Goal: Information Seeking & Learning: Learn about a topic

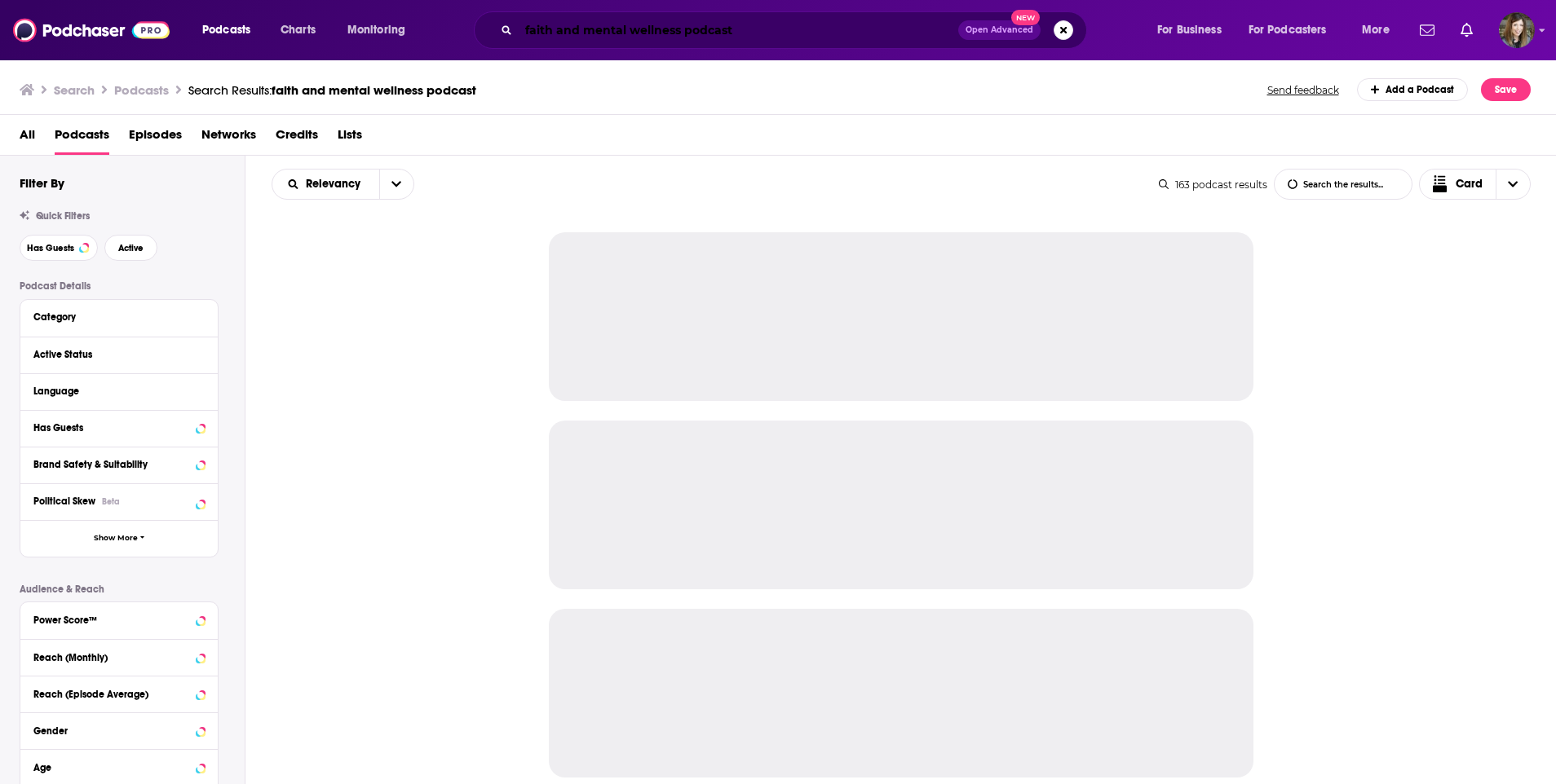
click at [753, 34] on input "faith and mental wellness podcast" at bounding box center [738, 30] width 440 height 26
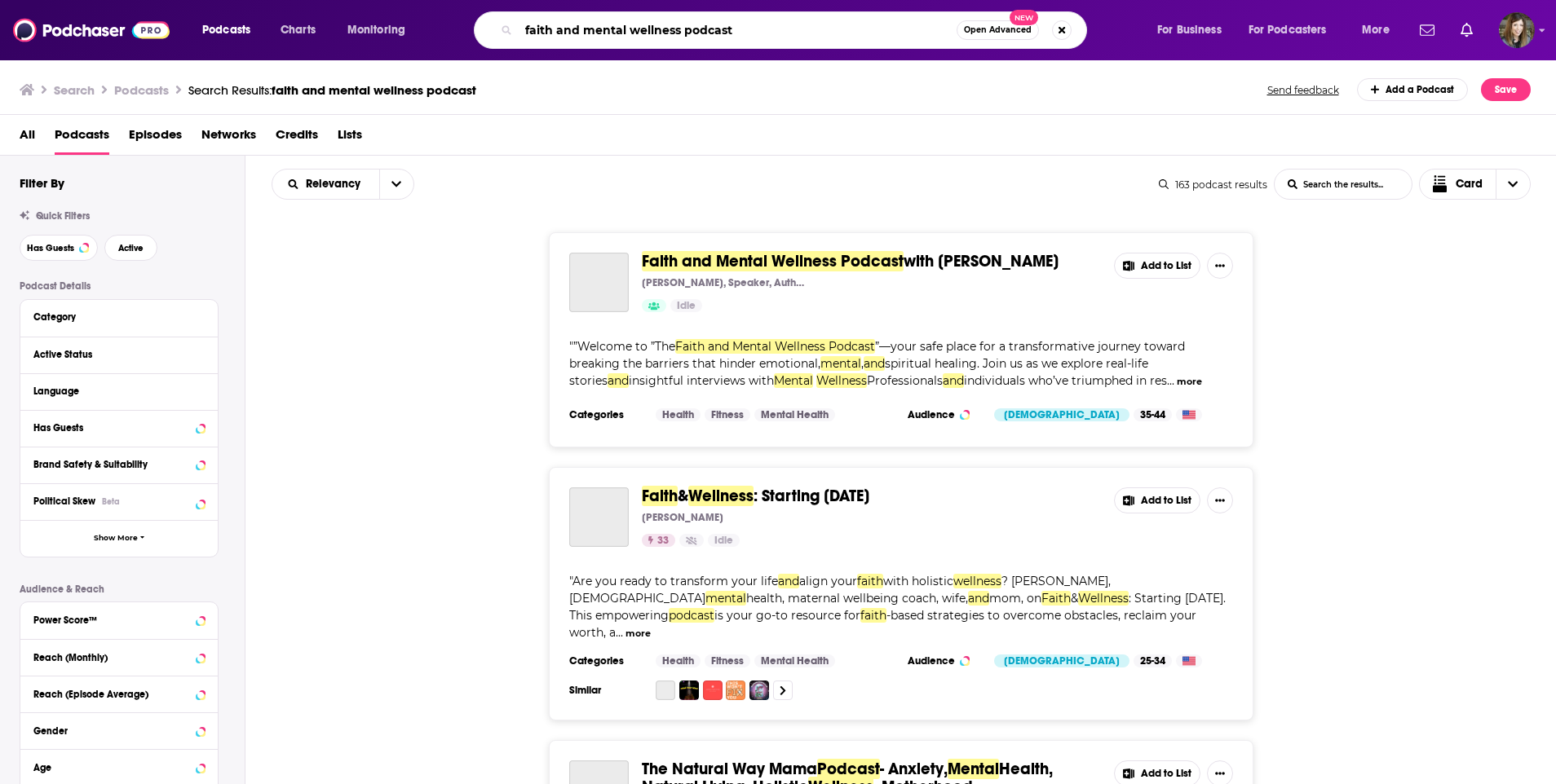
click at [753, 34] on input "faith and mental wellness podcast" at bounding box center [737, 30] width 438 height 26
type input "she reads truth podcast"
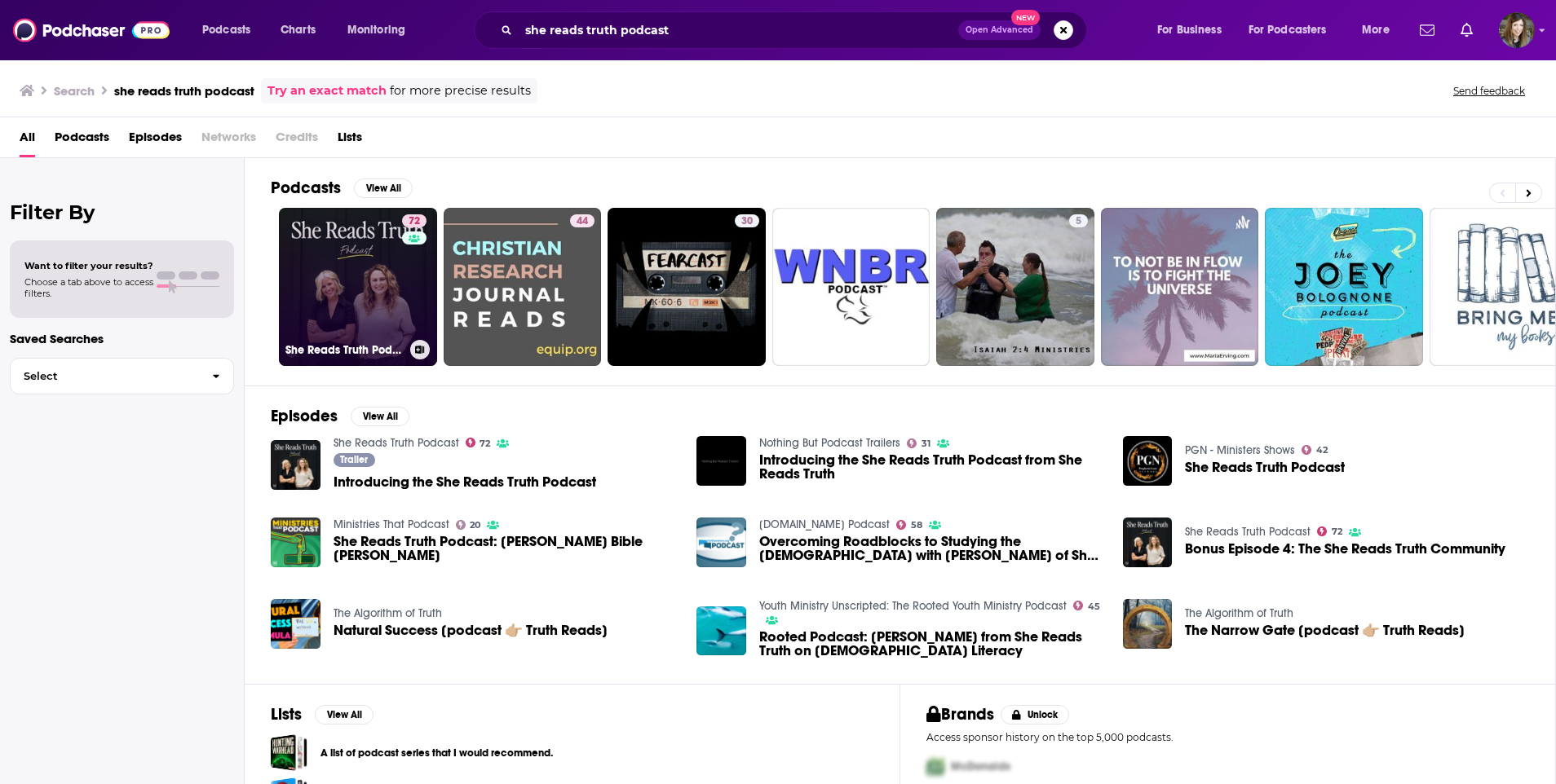
click at [380, 302] on link "72 She Reads Truth Podcast" at bounding box center [358, 287] width 158 height 158
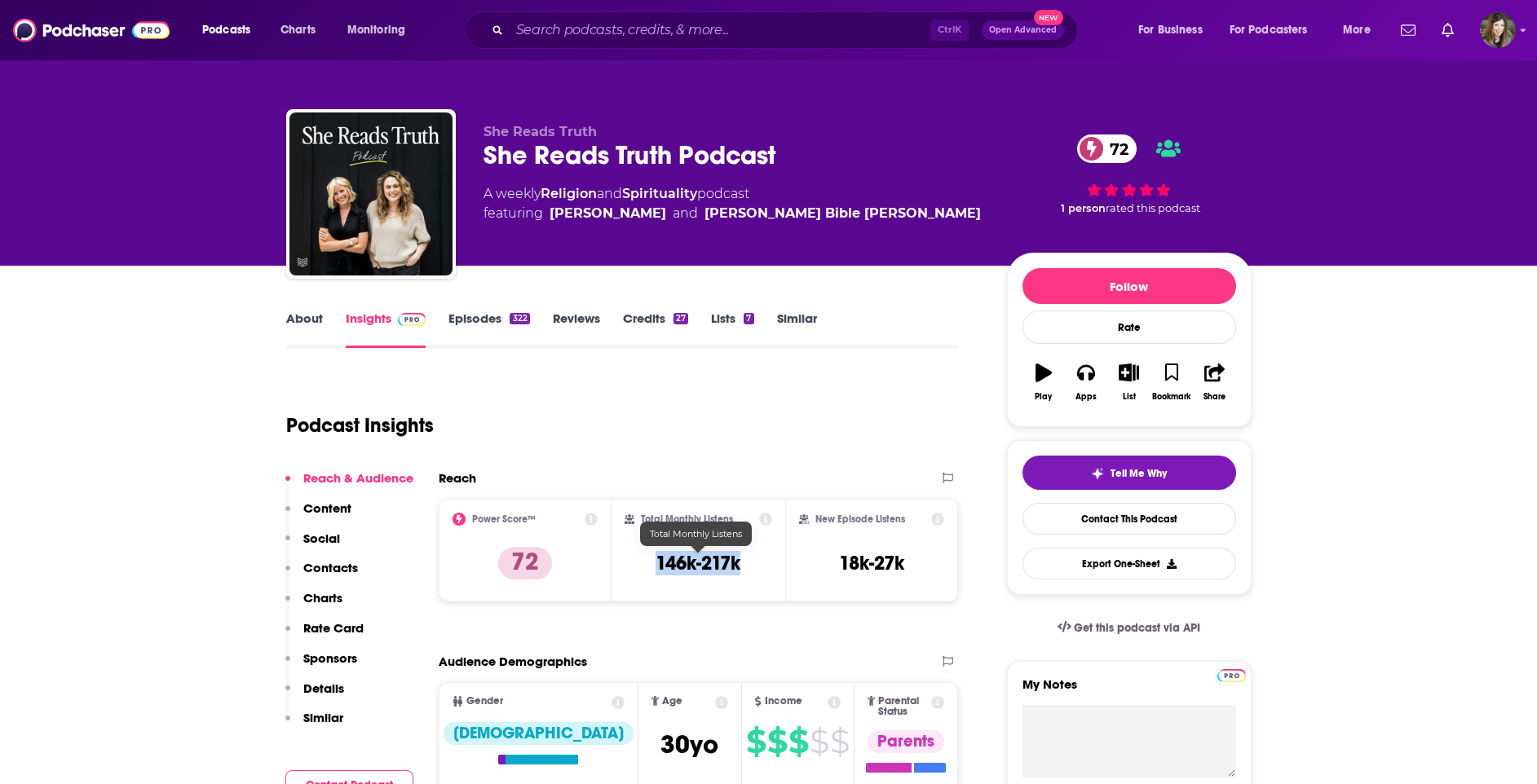
drag, startPoint x: 753, startPoint y: 567, endPoint x: 658, endPoint y: 570, distance: 95.0
click at [658, 570] on div "Total Monthly Listens 146k-217k" at bounding box center [698, 551] width 148 height 75
drag, startPoint x: 658, startPoint y: 570, endPoint x: 680, endPoint y: 565, distance: 22.6
copy h3 "146k-217k"
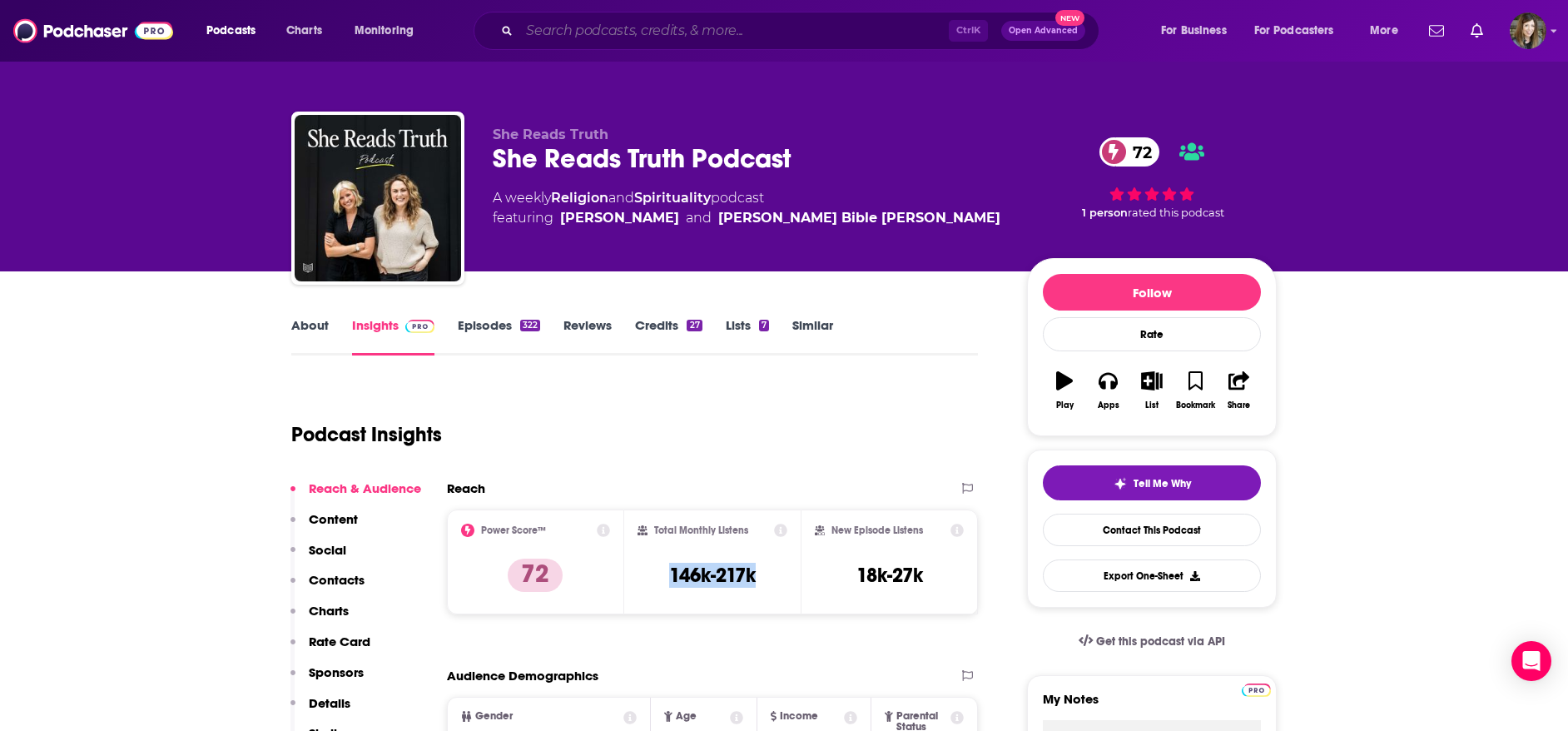
click at [794, 37] on input "Search podcasts, credits, & more..." at bounding box center [734, 31] width 429 height 27
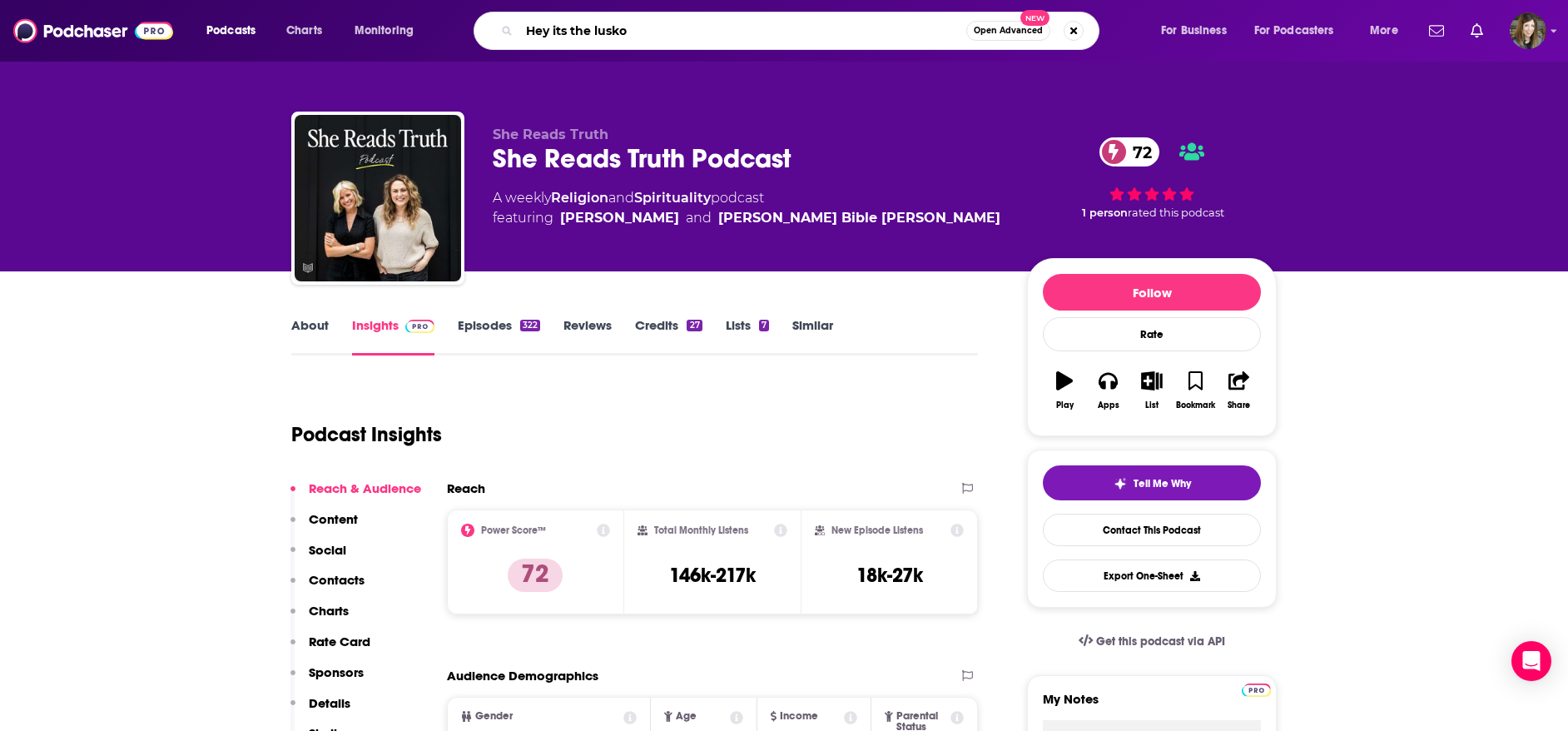
type input "Hey its the luskos"
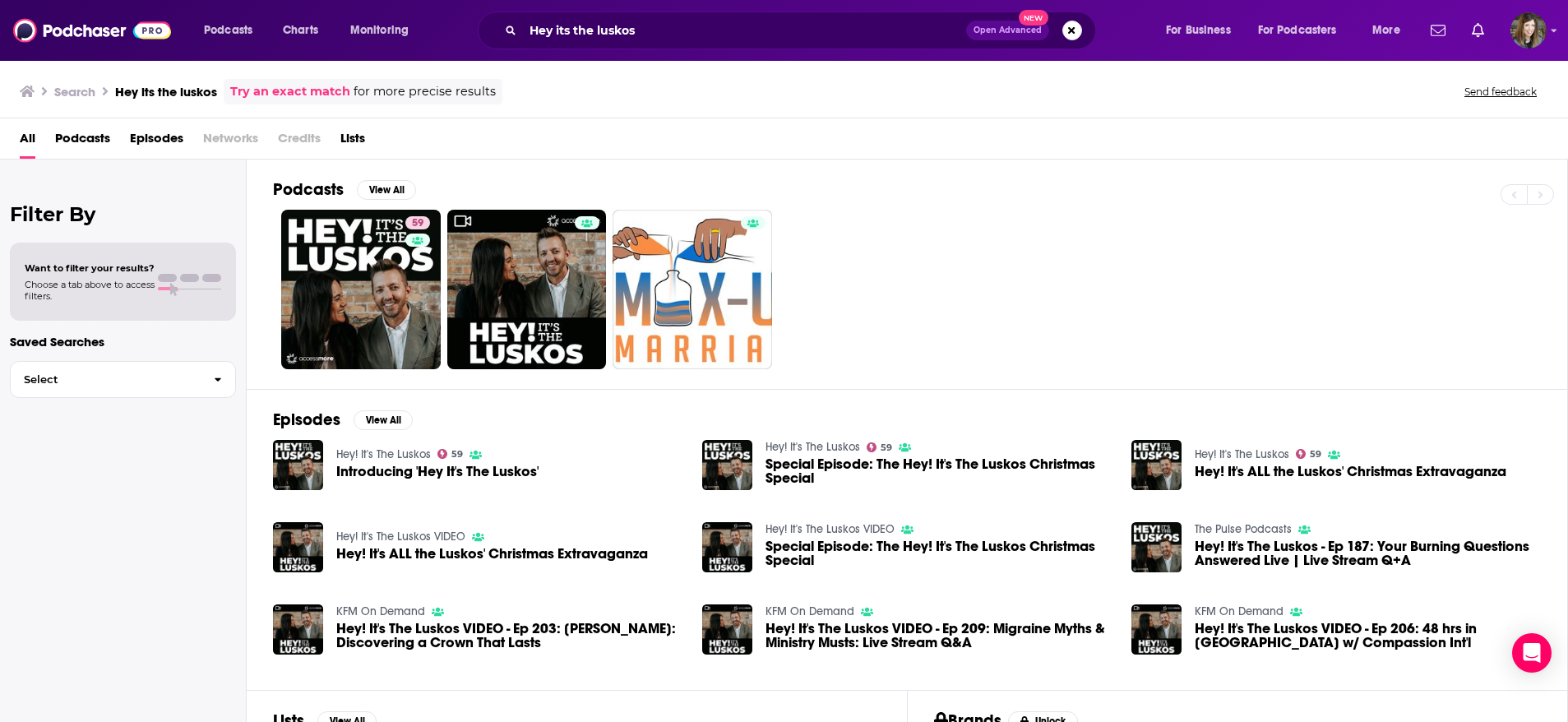
click at [242, 305] on div "Filter By Want to filter your results? Choose a tab above to access filters. Sa…" at bounding box center [123, 520] width 247 height 722
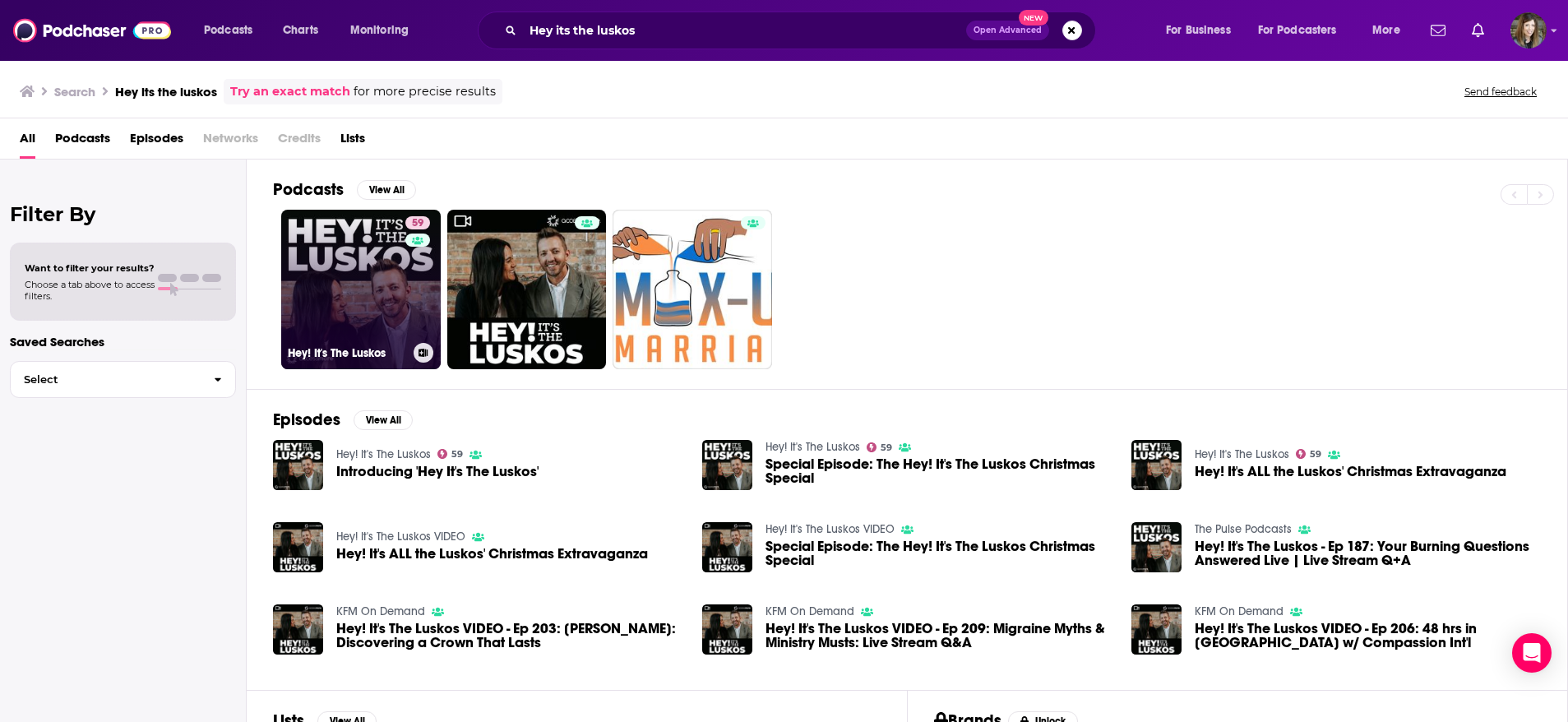
click at [315, 294] on link "59 Hey! It's The Luskos" at bounding box center [361, 289] width 159 height 159
